Goal: Task Accomplishment & Management: Use online tool/utility

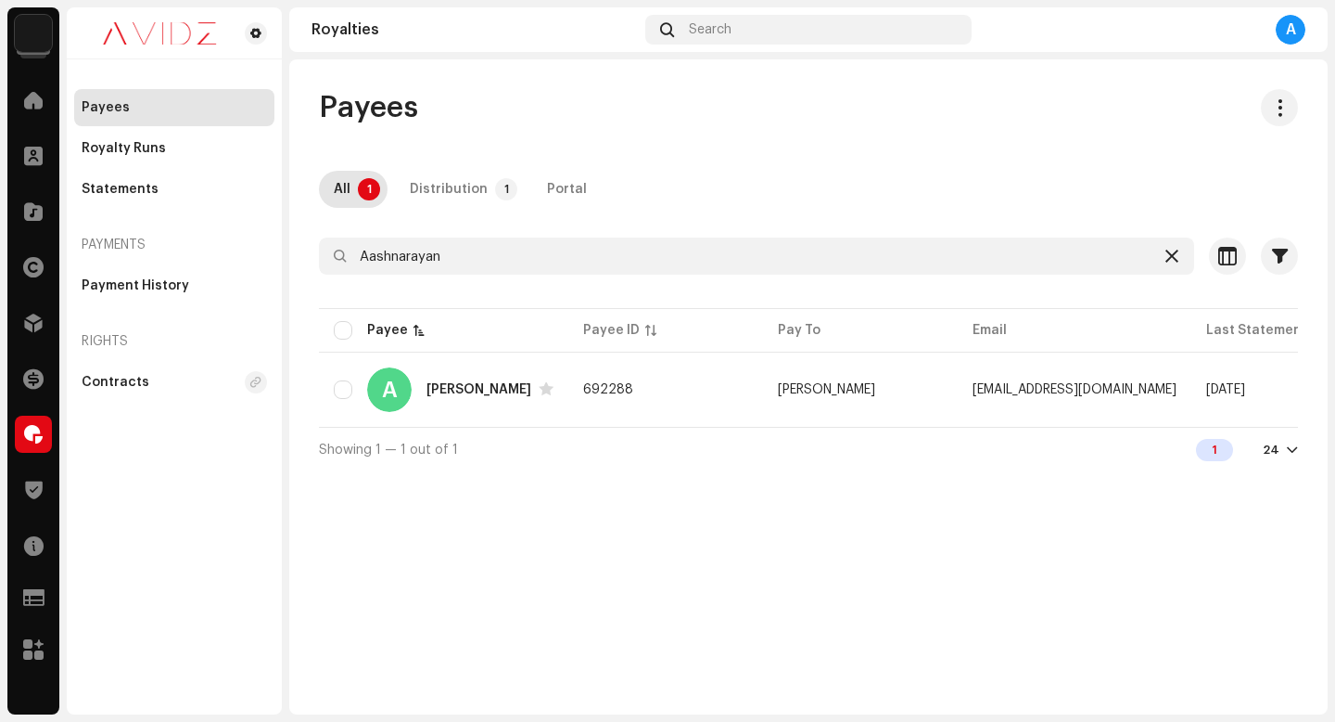
click at [1173, 262] on icon at bounding box center [1172, 256] width 13 height 15
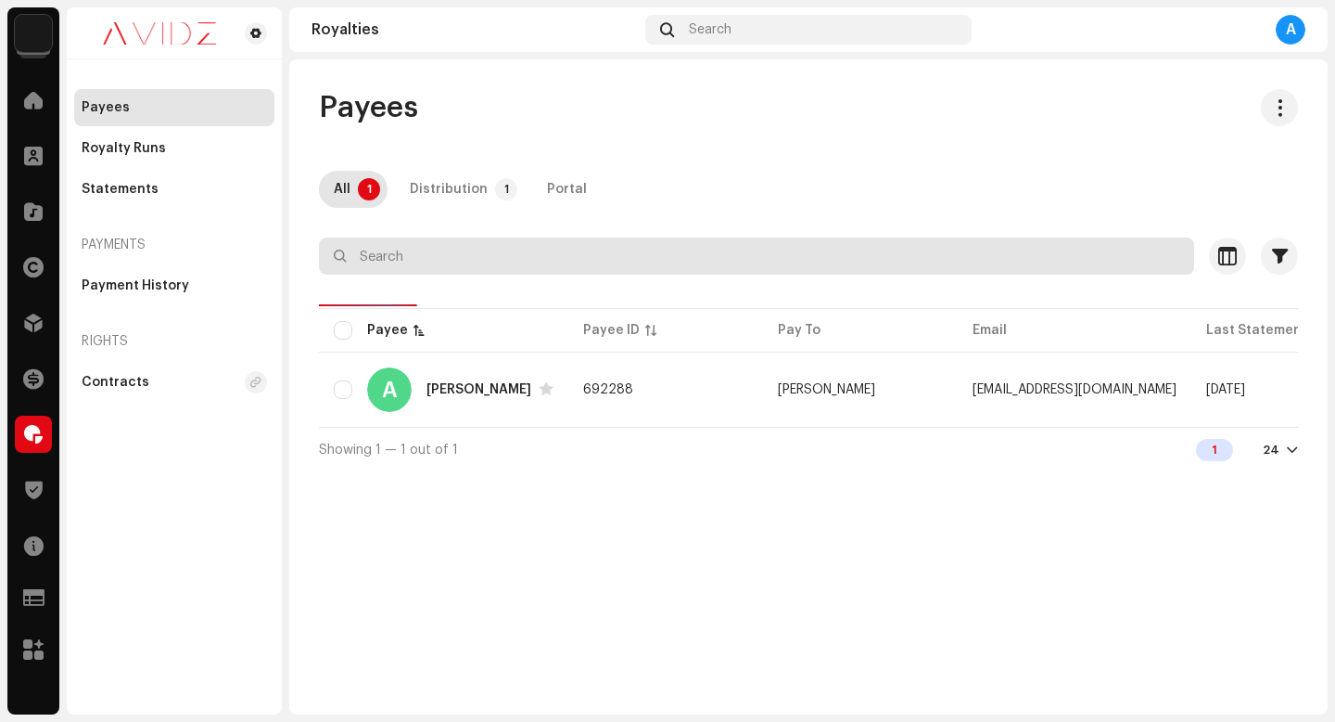
click at [974, 268] on input "text" at bounding box center [756, 255] width 875 height 37
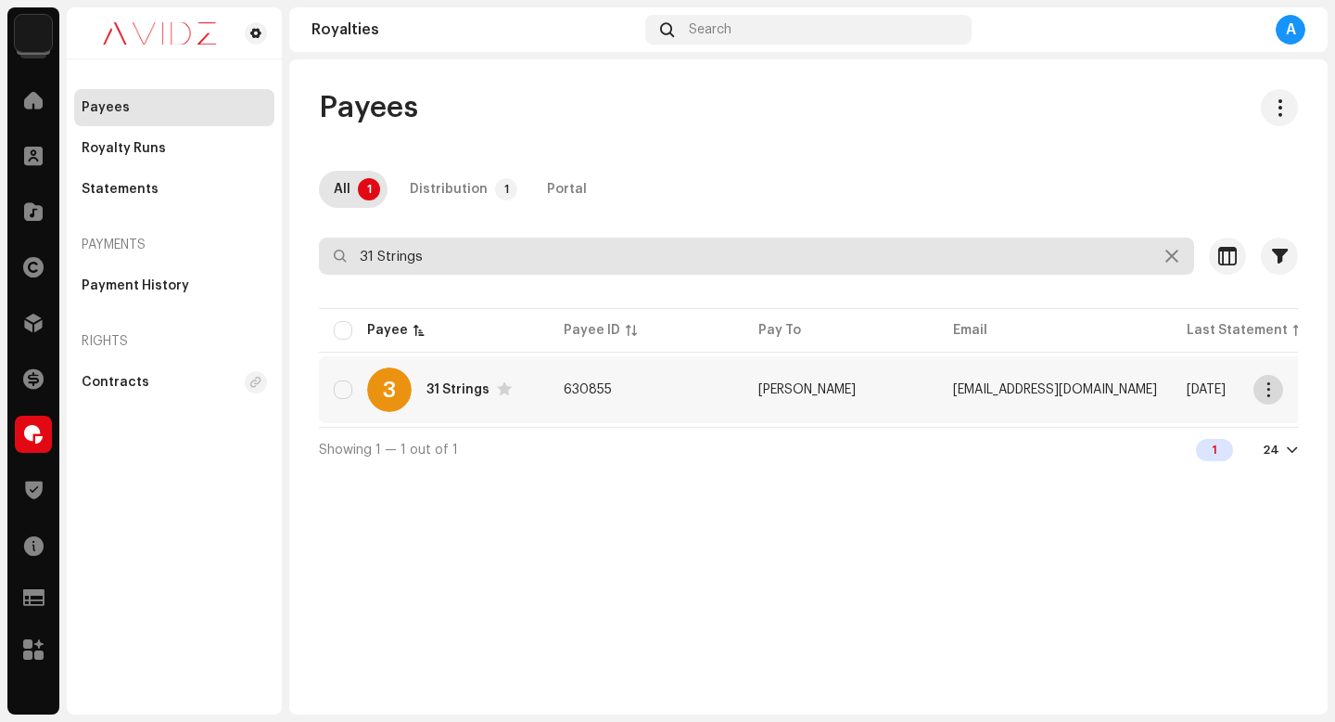
type input "31 Strings"
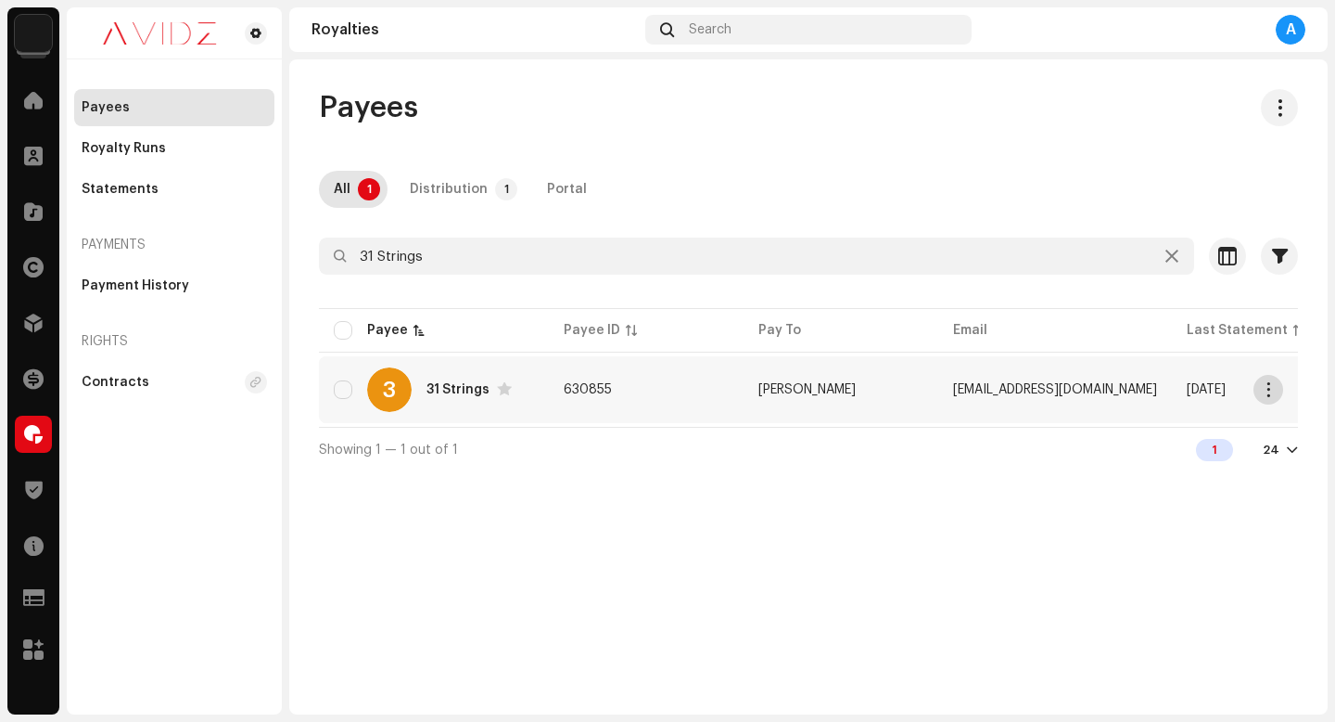
click at [1264, 396] on span "button" at bounding box center [1269, 389] width 14 height 15
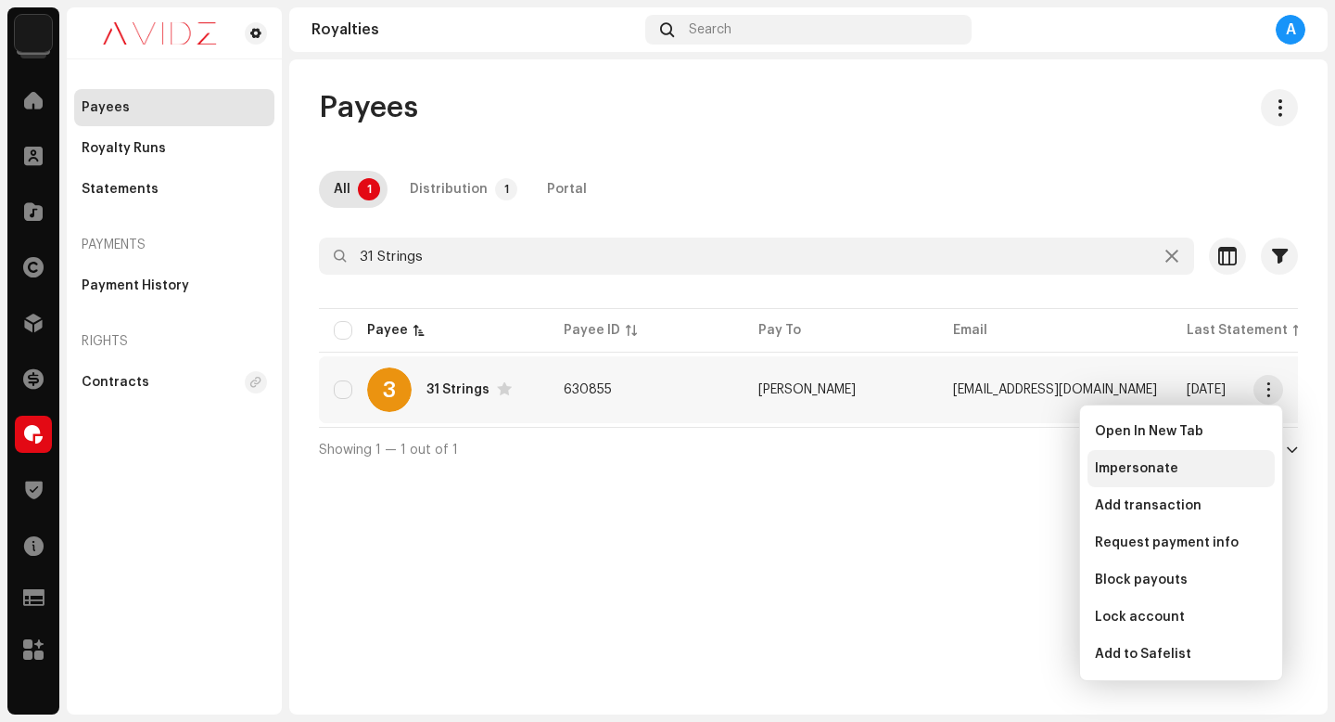
click at [1227, 469] on div "Impersonate" at bounding box center [1181, 468] width 172 height 15
